Goal: Task Accomplishment & Management: Complete application form

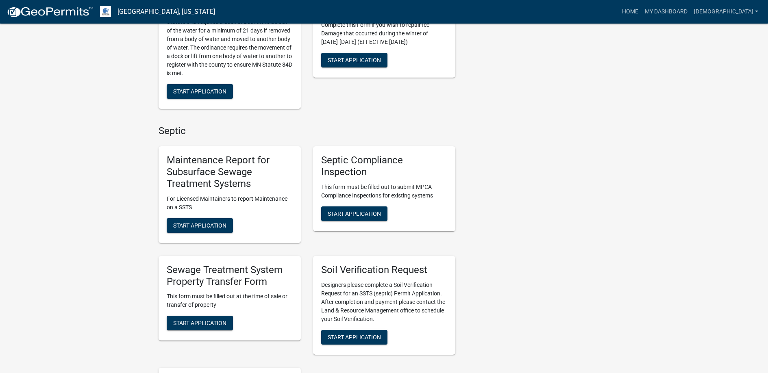
scroll to position [366, 0]
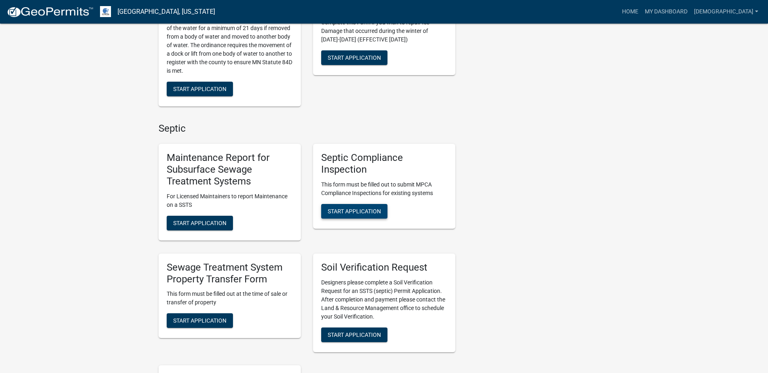
click at [358, 210] on span "Start Application" at bounding box center [354, 211] width 53 height 7
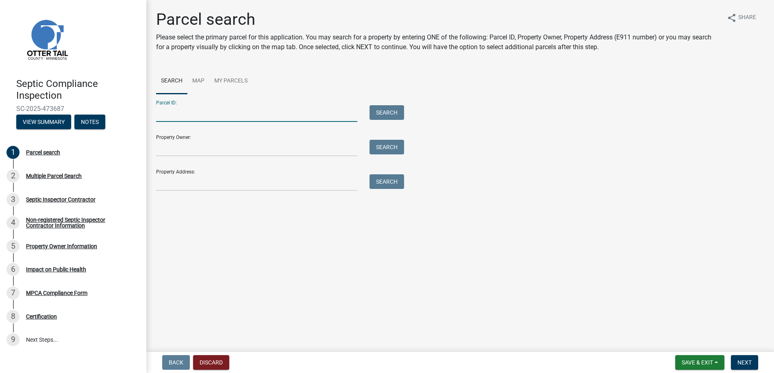
click at [177, 114] on input "Parcel ID:" at bounding box center [256, 113] width 201 height 17
type input "74000990567000"
click at [390, 113] on button "Search" at bounding box center [386, 112] width 35 height 15
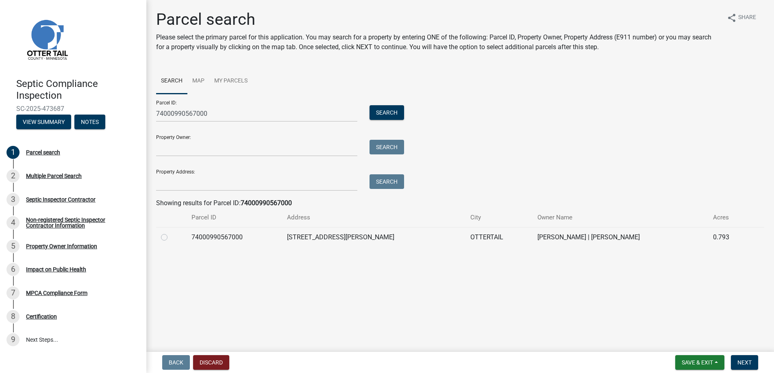
click at [171, 232] on label at bounding box center [171, 232] width 0 height 0
click at [171, 236] on input "radio" at bounding box center [173, 234] width 5 height 5
radio input "true"
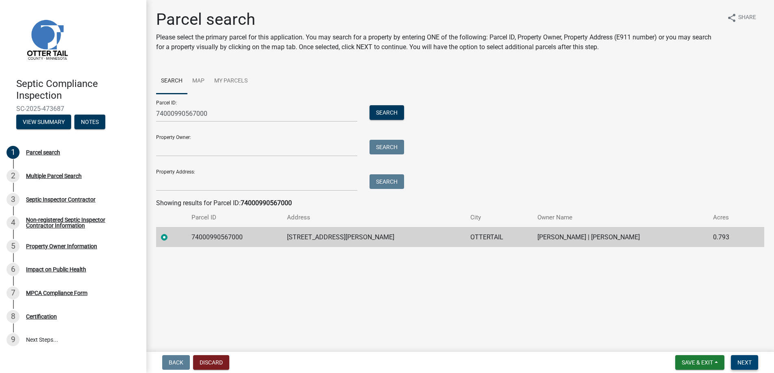
click at [746, 361] on span "Next" at bounding box center [744, 362] width 14 height 7
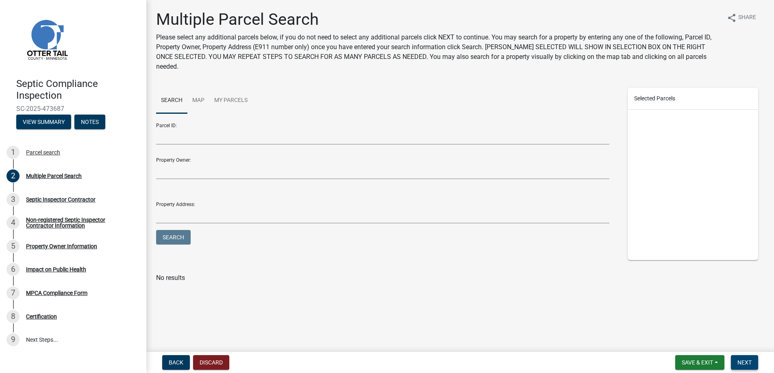
click at [746, 361] on span "Next" at bounding box center [744, 362] width 14 height 7
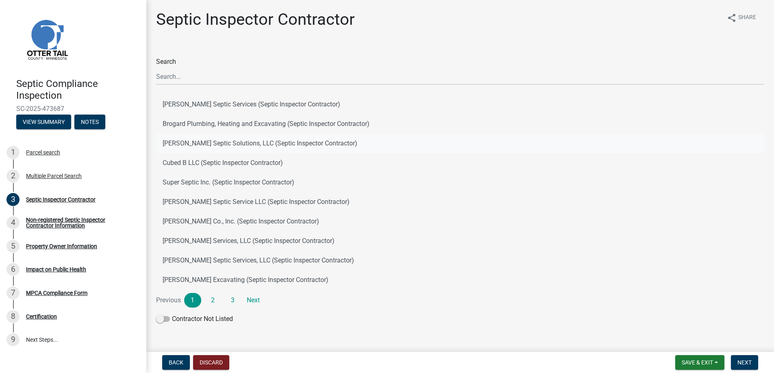
click at [210, 139] on button "[PERSON_NAME] Septic Solutions, LLC (Septic Inspector Contractor)" at bounding box center [460, 144] width 608 height 20
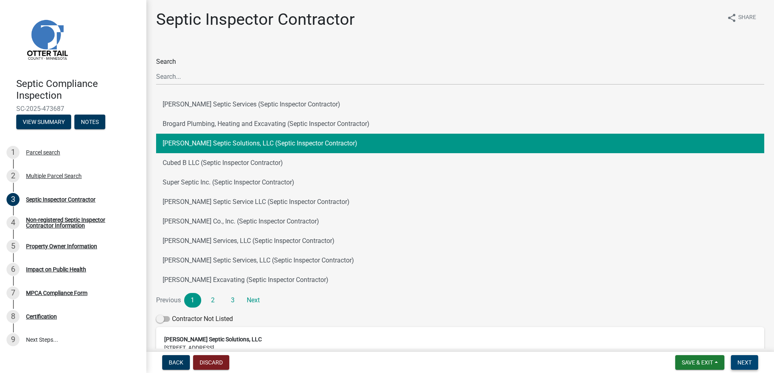
click at [746, 363] on span "Next" at bounding box center [744, 362] width 14 height 7
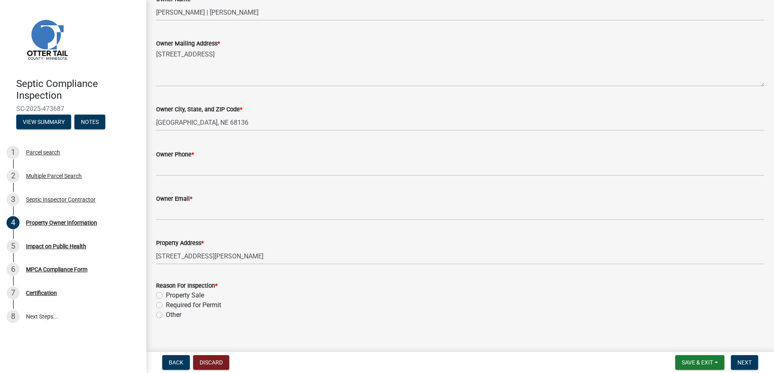
scroll to position [163, 0]
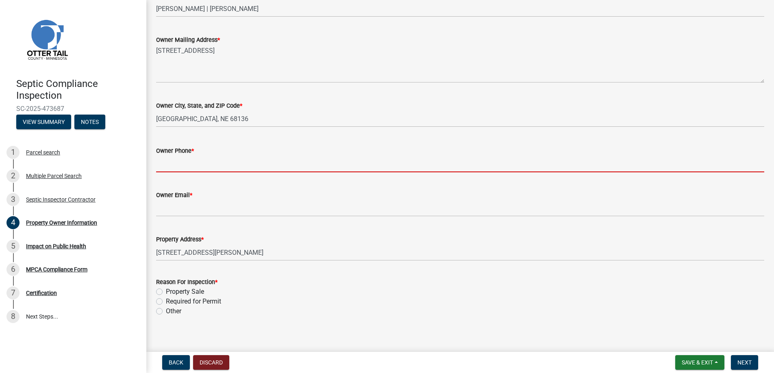
click at [171, 165] on input "Owner Phone *" at bounding box center [460, 164] width 608 height 17
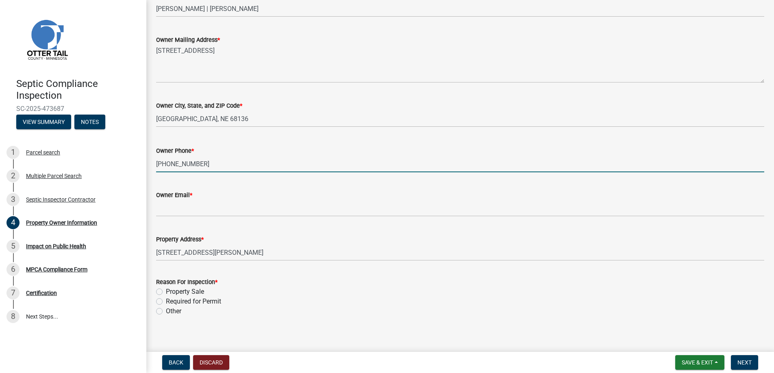
type input "[PHONE_NUMBER]"
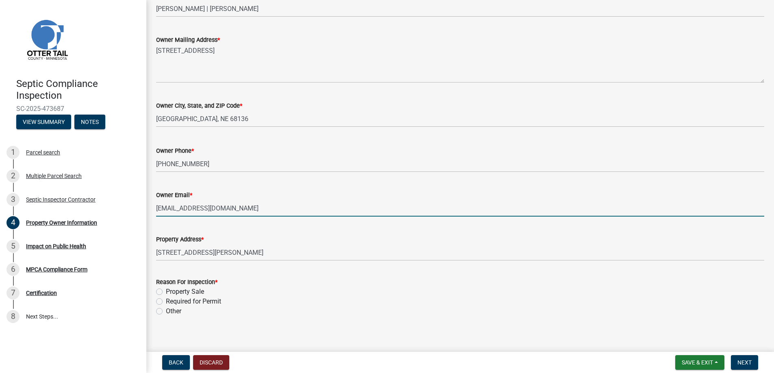
type input "[EMAIL_ADDRESS][DOMAIN_NAME]"
click at [166, 300] on label "Required for Permit" at bounding box center [193, 302] width 55 height 10
click at [166, 300] on input "Required for Permit" at bounding box center [168, 299] width 5 height 5
radio input "true"
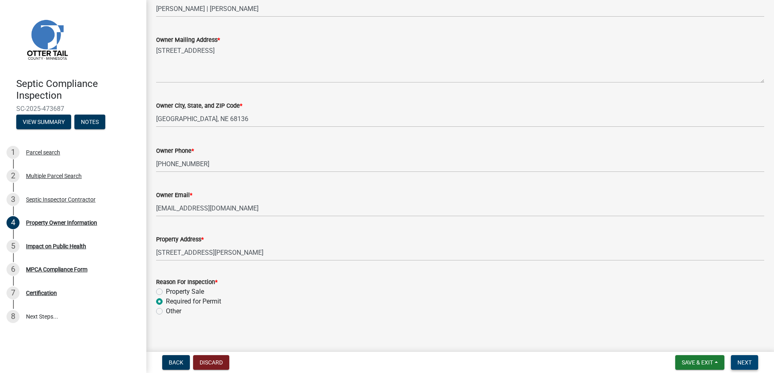
click at [743, 362] on span "Next" at bounding box center [744, 362] width 14 height 7
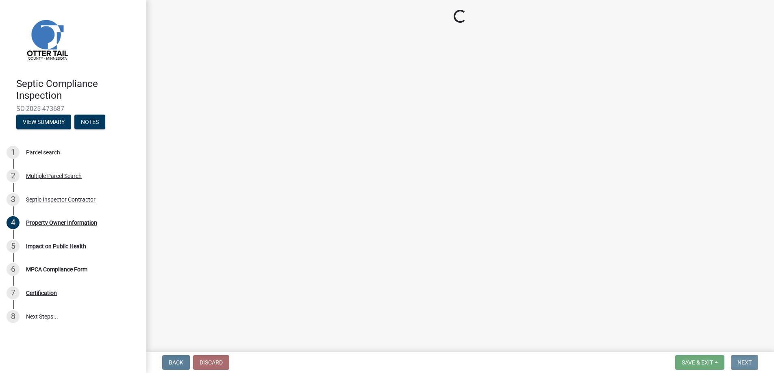
scroll to position [0, 0]
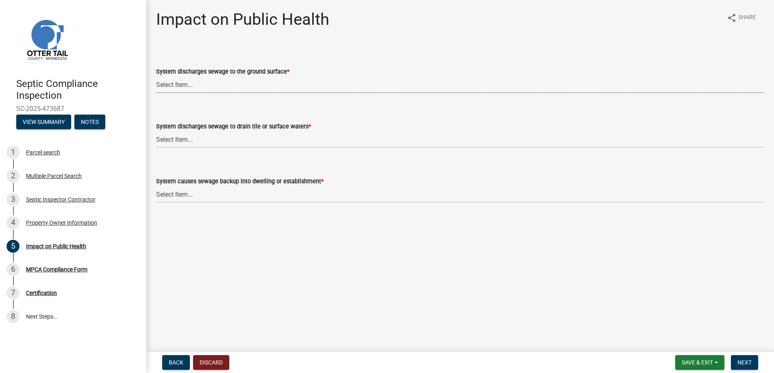
click at [180, 84] on select "Select Item... Yes No" at bounding box center [460, 84] width 608 height 17
click at [156, 76] on select "Select Item... Yes No" at bounding box center [460, 84] width 608 height 17
select select "9c5ef684-d0d4-4879-ab12-905ddbd81a72"
click at [178, 136] on select "Select Item... Yes No" at bounding box center [460, 139] width 608 height 17
click at [156, 131] on select "Select Item... Yes No" at bounding box center [460, 139] width 608 height 17
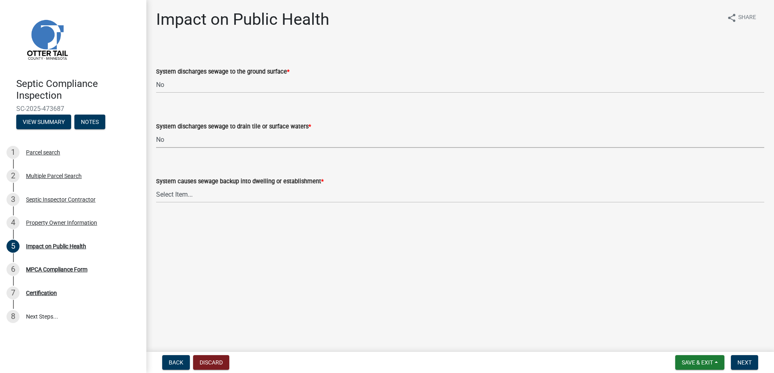
select select "7d491a2b-e9f0-4952-b474-53ca749b22af"
click at [180, 192] on select "Select Item... Yes No" at bounding box center [460, 194] width 608 height 17
click at [156, 186] on select "Select Item... Yes No" at bounding box center [460, 194] width 608 height 17
select select "6e07b46b-a403-4f3e-b4fc-218acc732c01"
click at [742, 358] on button "Next" at bounding box center [744, 362] width 27 height 15
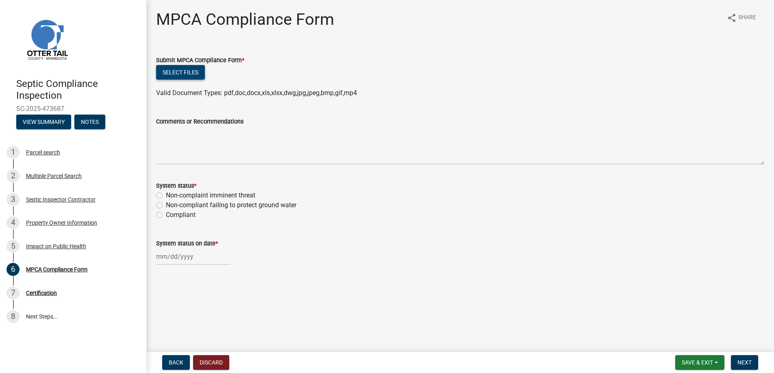
click at [175, 71] on button "Select files" at bounding box center [180, 72] width 49 height 15
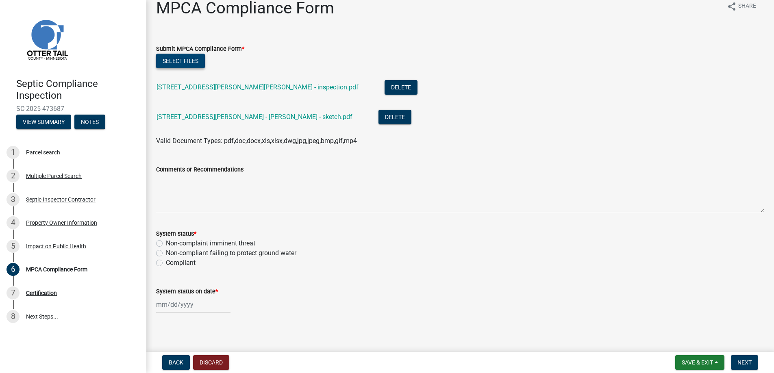
scroll to position [15, 0]
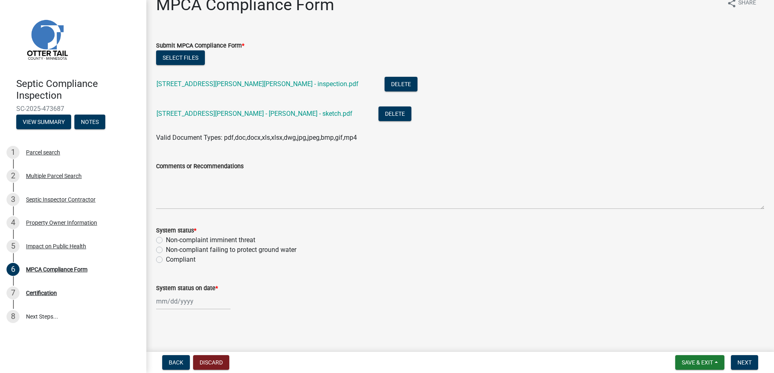
click at [166, 257] on label "Compliant" at bounding box center [181, 260] width 30 height 10
click at [166, 257] on input "Compliant" at bounding box center [168, 257] width 5 height 5
radio input "true"
click at [173, 301] on div at bounding box center [193, 301] width 74 height 17
select select "9"
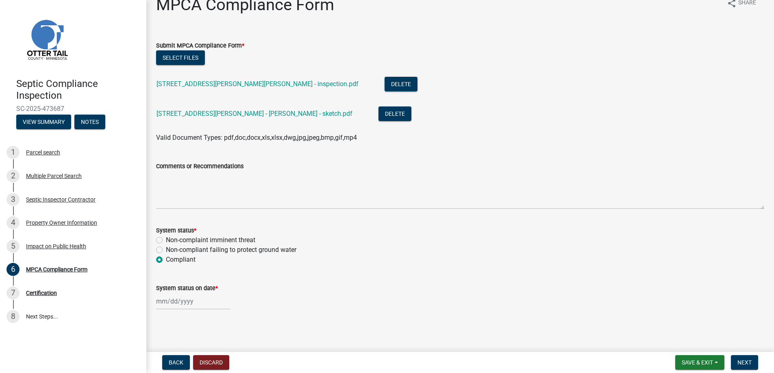
select select "2025"
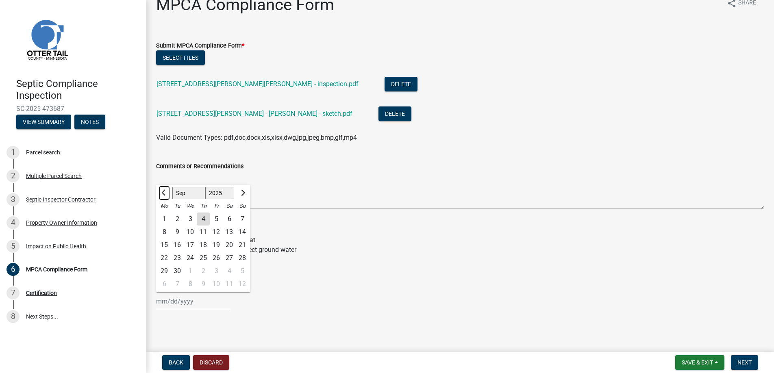
click at [163, 191] on span "Previous month" at bounding box center [164, 193] width 6 height 6
select select "8"
click at [178, 271] on div "26" at bounding box center [177, 271] width 13 height 13
type input "[DATE]"
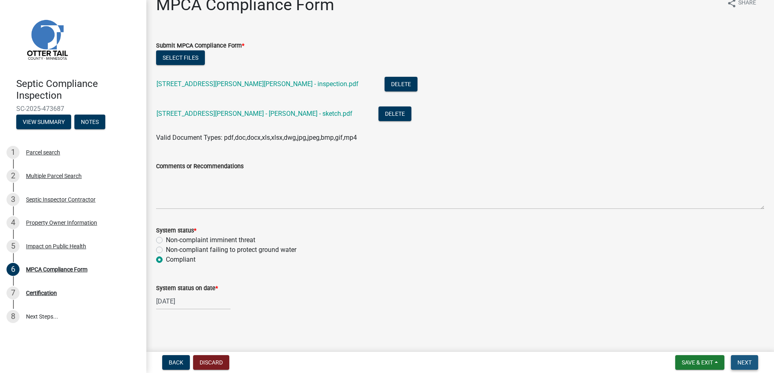
click at [742, 361] on span "Next" at bounding box center [744, 362] width 14 height 7
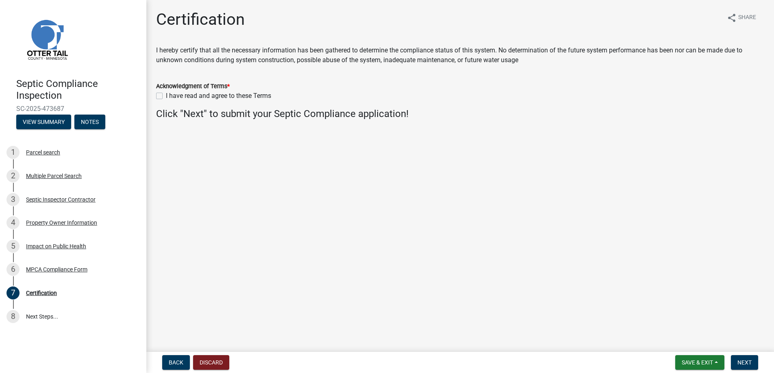
click at [166, 95] on label "I have read and agree to these Terms" at bounding box center [218, 96] width 105 height 10
click at [166, 95] on input "I have read and agree to these Terms" at bounding box center [168, 93] width 5 height 5
checkbox input "true"
click at [740, 360] on span "Next" at bounding box center [744, 362] width 14 height 7
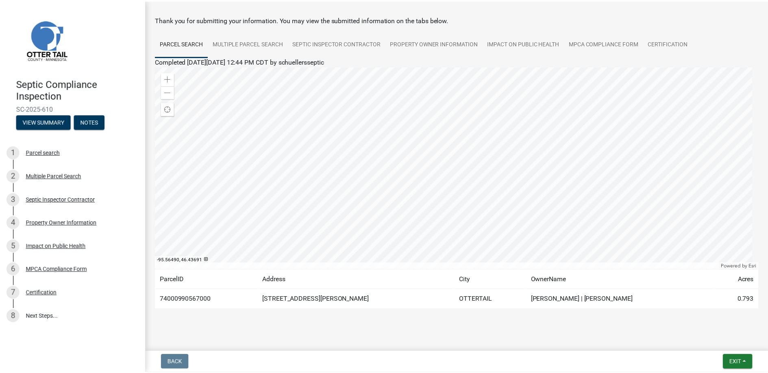
scroll to position [39, 0]
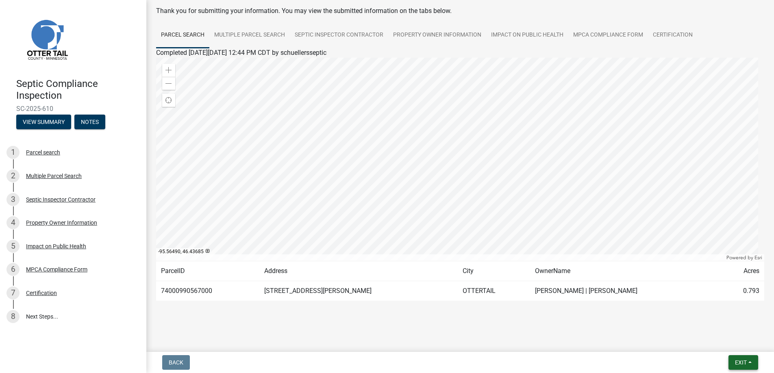
click at [738, 361] on span "Exit" at bounding box center [741, 362] width 12 height 7
click at [721, 340] on button "Save & Exit" at bounding box center [725, 342] width 65 height 20
